Goal: Task Accomplishment & Management: Complete application form

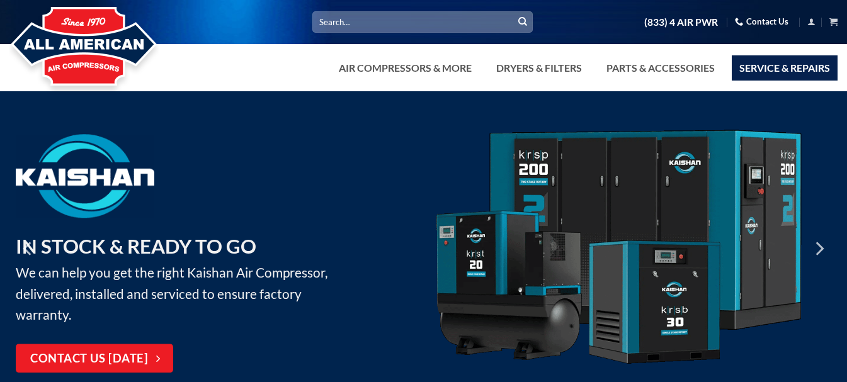
click at [796, 69] on link "Service & Repairs" at bounding box center [785, 67] width 106 height 25
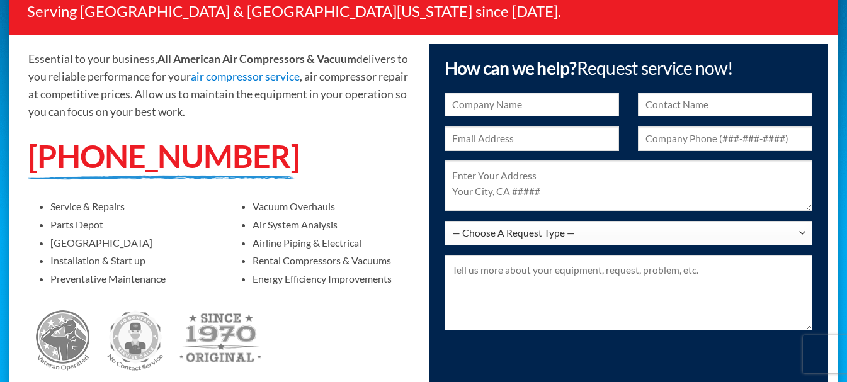
scroll to position [189, 0]
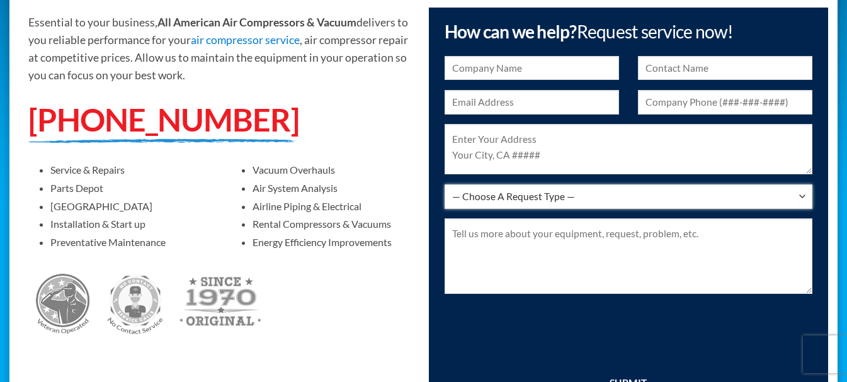
click at [811, 188] on select "— Choose A Request Type — I Have A Question Service & Repair Parts & Accessorie…" at bounding box center [628, 196] width 368 height 25
click at [806, 191] on select "— Choose A Request Type — I Have A Question Service & Repair Parts & Accessorie…" at bounding box center [628, 196] width 368 height 25
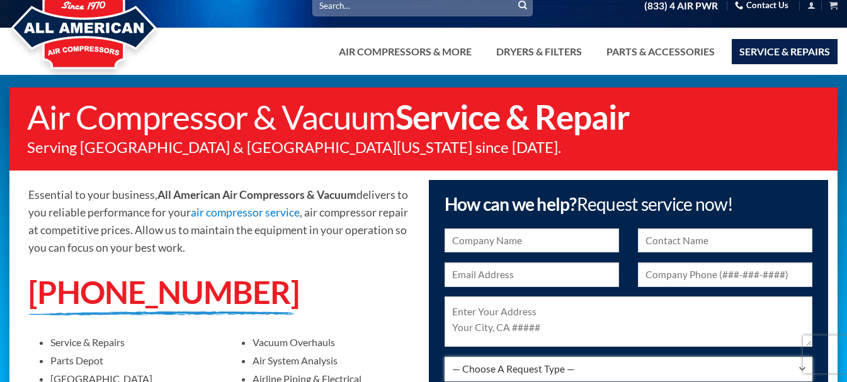
scroll to position [0, 0]
